Goal: Task Accomplishment & Management: Use online tool/utility

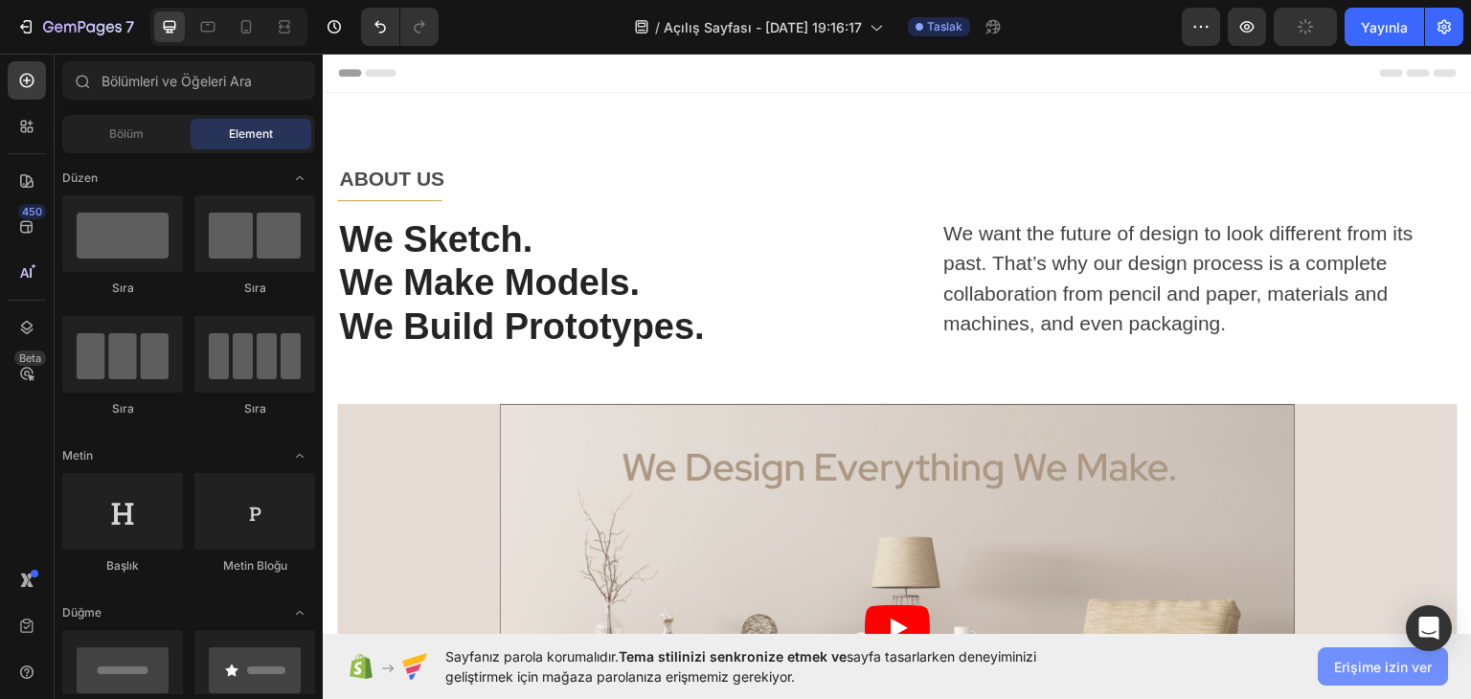
click at [1367, 667] on font "Erişime izin ver" at bounding box center [1383, 667] width 98 height 16
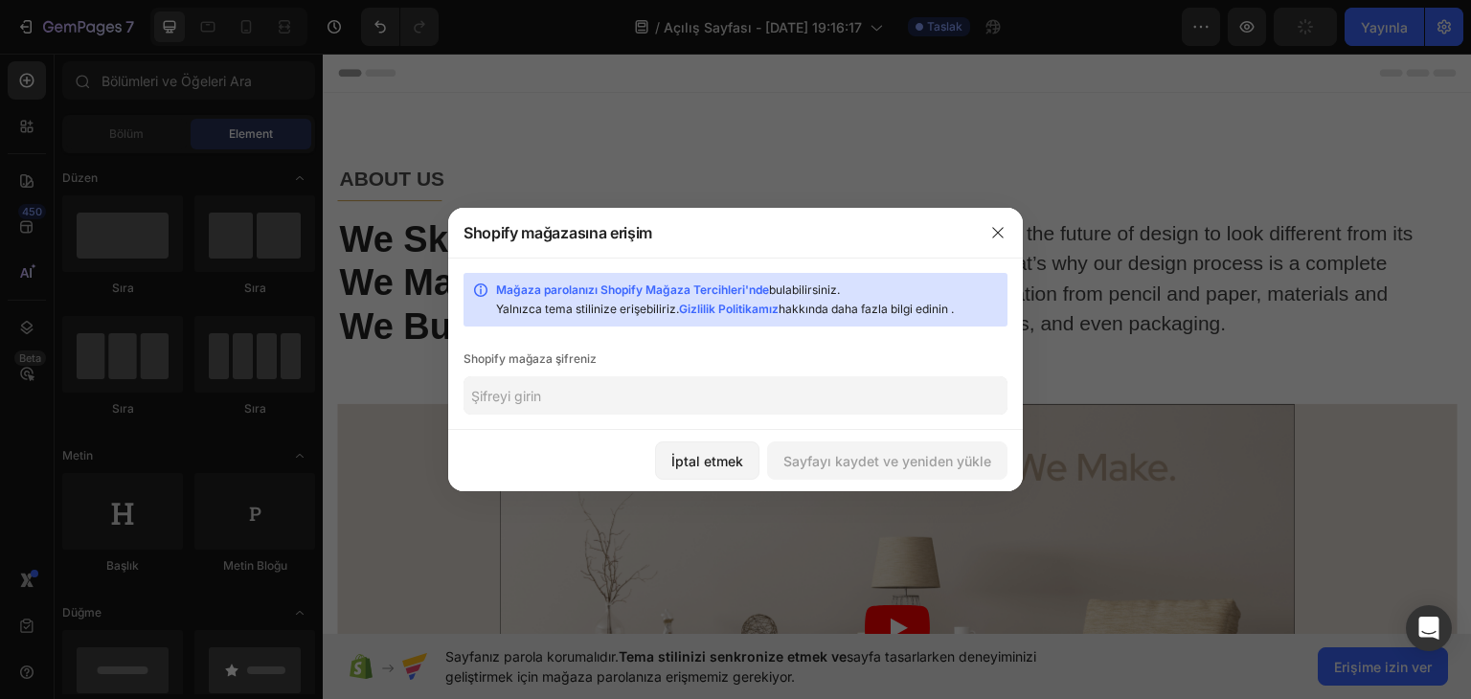
click at [876, 387] on input "text" at bounding box center [736, 395] width 544 height 38
paste input "maifra"
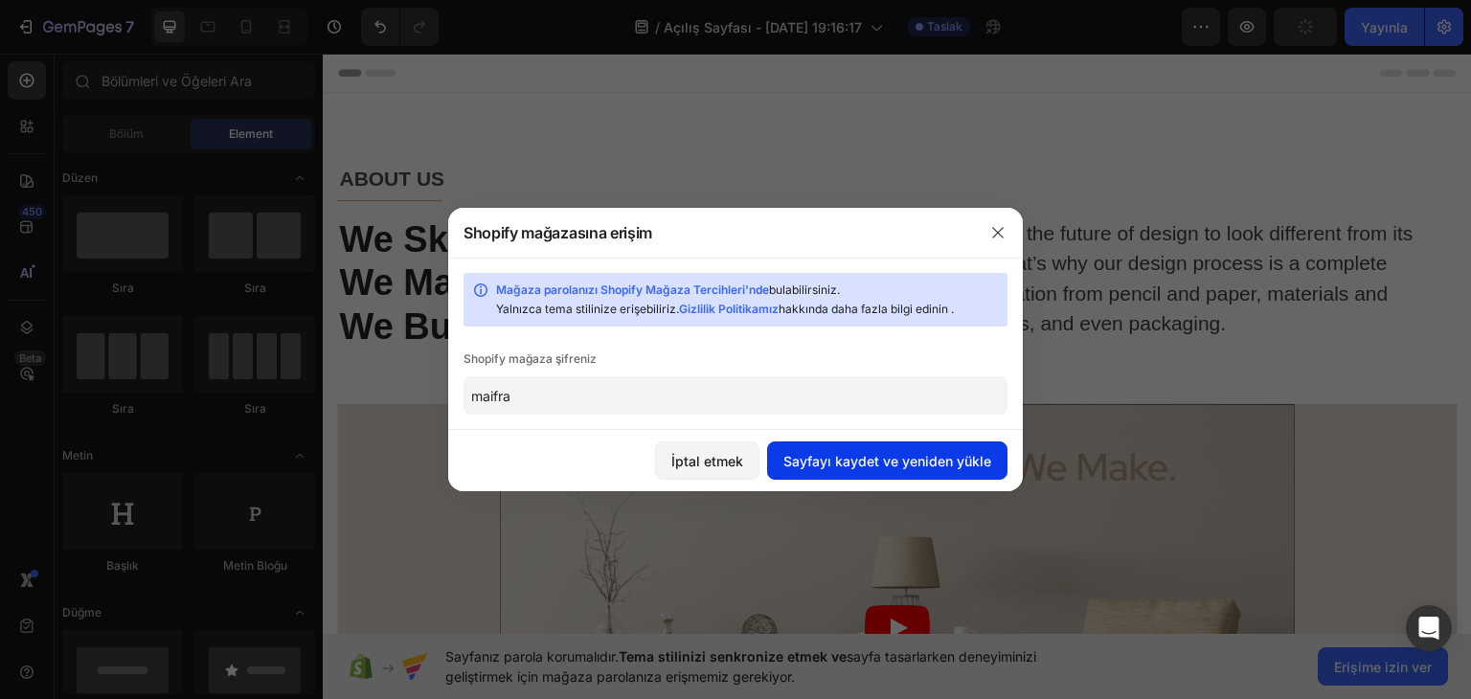
type input "maifra"
click at [858, 453] on font "Sayfayı kaydet ve yeniden yükle" at bounding box center [888, 461] width 208 height 16
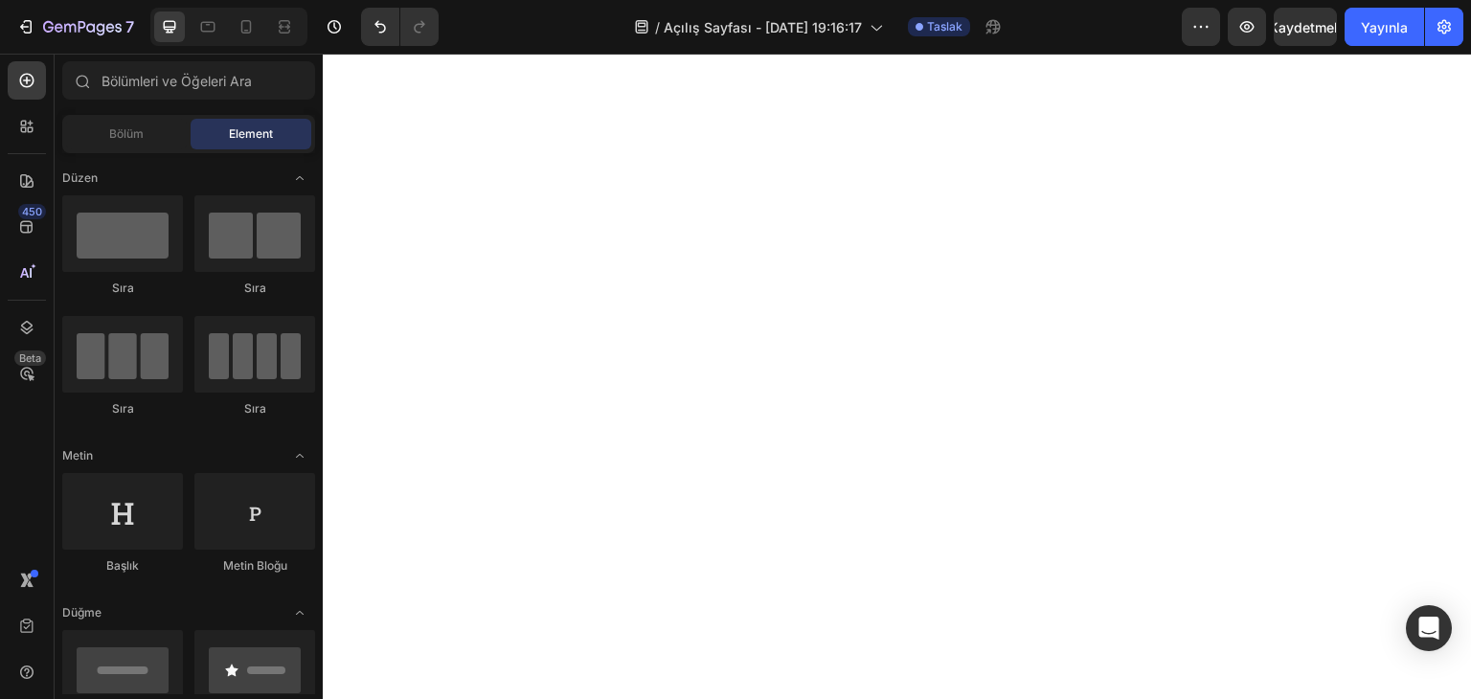
scroll to position [2261, 0]
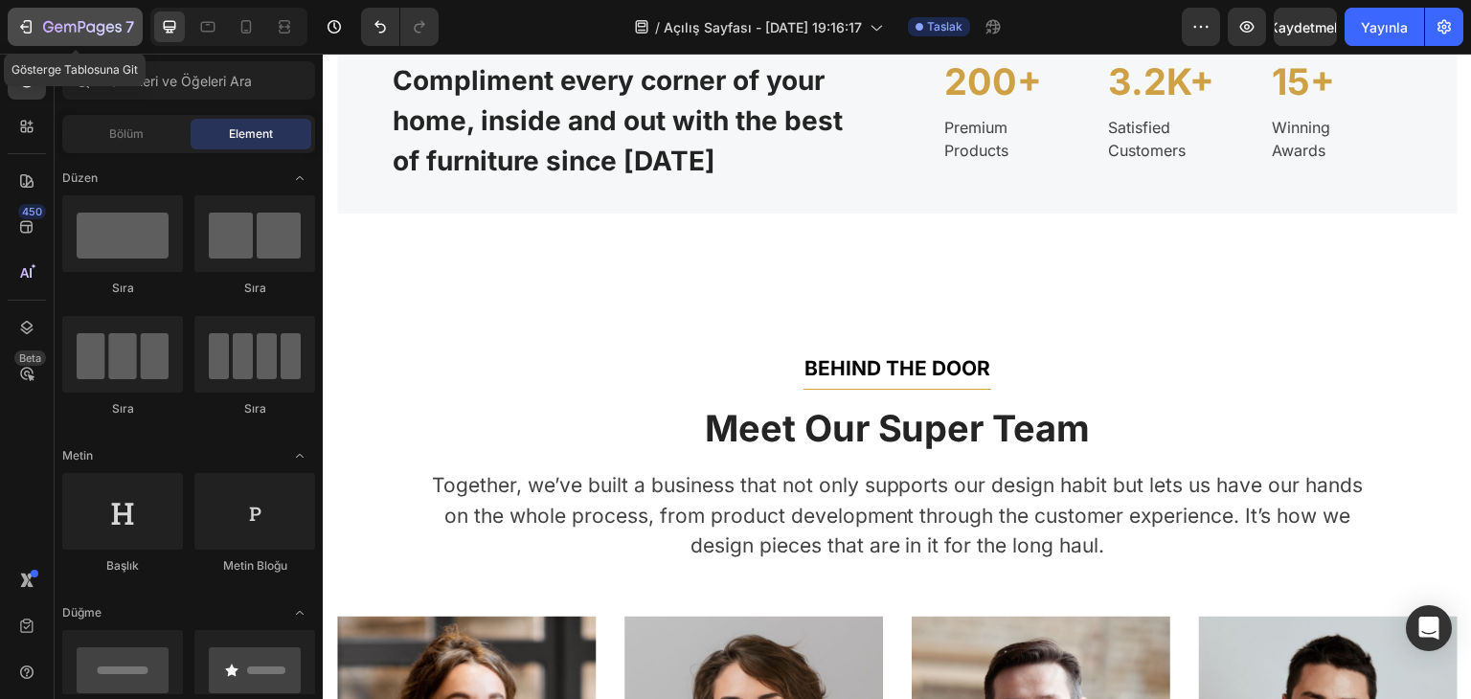
click at [31, 20] on icon "button" at bounding box center [28, 26] width 9 height 13
